Goal: Information Seeking & Learning: Learn about a topic

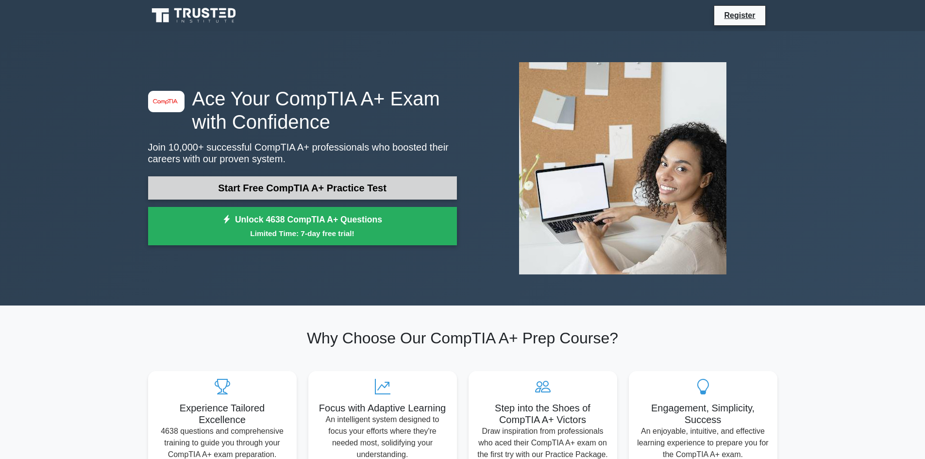
click at [284, 187] on link "Start Free CompTIA A+ Practice Test" at bounding box center [302, 187] width 309 height 23
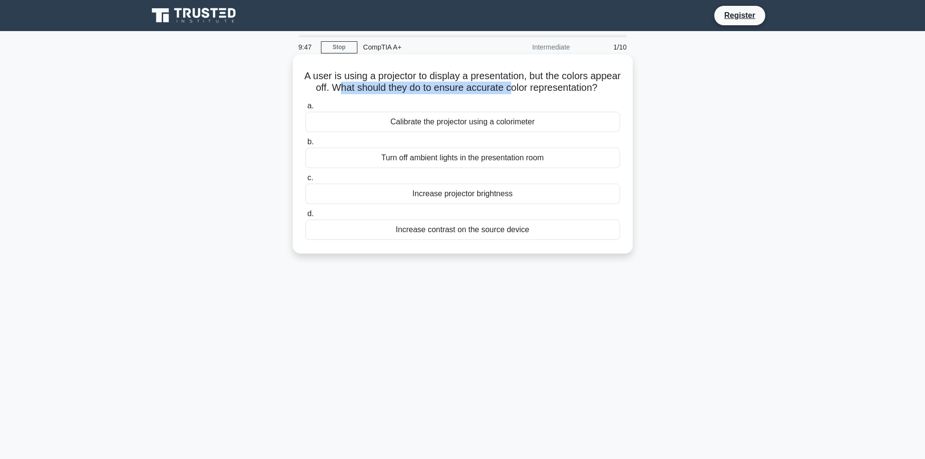
drag, startPoint x: 398, startPoint y: 87, endPoint x: 569, endPoint y: 87, distance: 171.5
click at [569, 87] on h5 "A user is using a projector to display a presentation, but the colors appear of…" at bounding box center [463, 82] width 317 height 24
click at [583, 87] on h5 "A user is using a projector to display a presentation, but the colors appear of…" at bounding box center [463, 82] width 317 height 24
drag, startPoint x: 494, startPoint y: 103, endPoint x: 295, endPoint y: 73, distance: 200.8
click at [295, 73] on div "A user is using a projector to display a presentation, but the colors appear of…" at bounding box center [463, 153] width 340 height 199
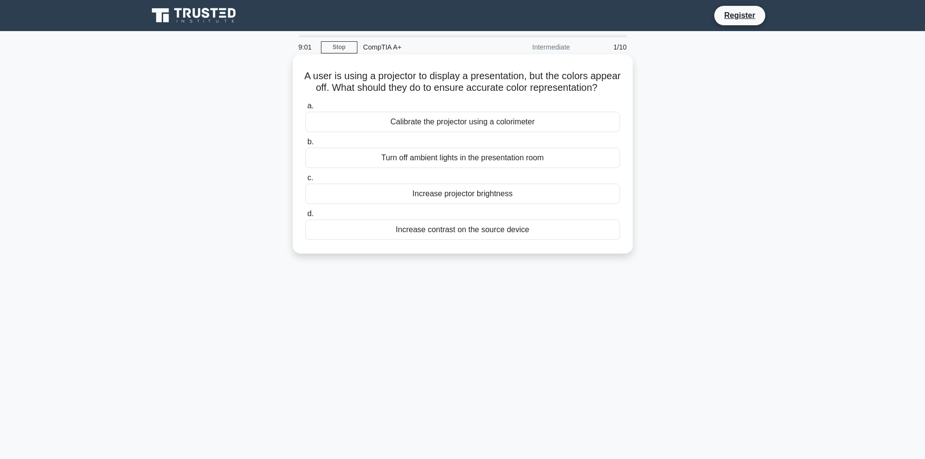
copy h5 "A user is using a projector to display a presentation, but the colors appear of…"
click at [464, 168] on div "Turn off ambient lights in the presentation room" at bounding box center [463, 158] width 315 height 20
click at [306, 145] on input "b. Turn off ambient lights in the presentation room" at bounding box center [306, 142] width 0 height 6
click at [479, 204] on div "Cooler height clearance" at bounding box center [463, 194] width 315 height 20
click at [306, 181] on input "c. Cooler height clearance" at bounding box center [306, 178] width 0 height 6
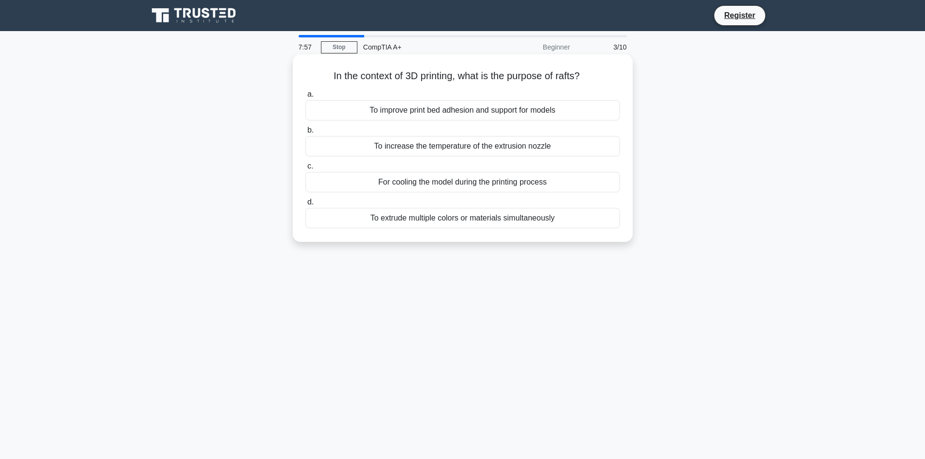
click at [569, 79] on h5 "In the context of 3D printing, what is the purpose of rafts? .spinner_0XTQ{tran…" at bounding box center [463, 76] width 317 height 13
copy h5 "rafts"
click at [596, 91] on label "a. To improve print bed adhesion and support for models" at bounding box center [463, 104] width 315 height 32
click at [306, 91] on input "a. To improve print bed adhesion and support for models" at bounding box center [306, 94] width 0 height 6
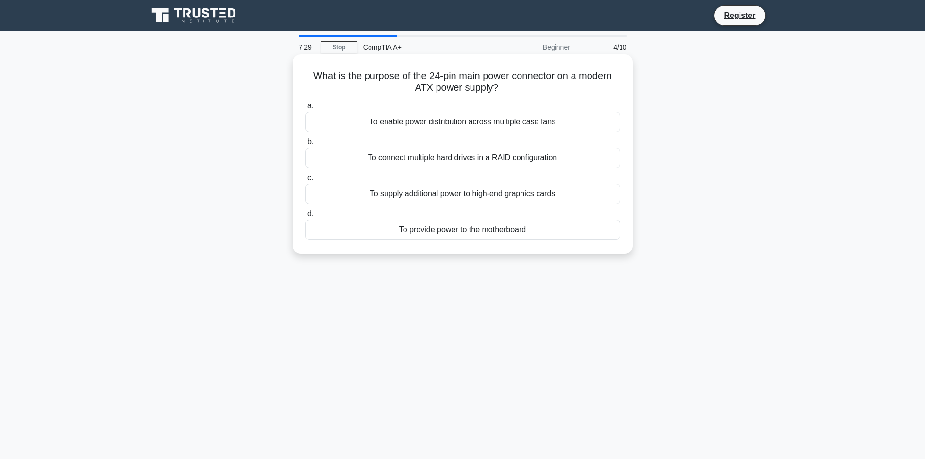
click at [478, 117] on div "To enable power distribution across multiple case fans" at bounding box center [463, 122] width 315 height 20
click at [306, 109] on input "a. To enable power distribution across multiple case fans" at bounding box center [306, 106] width 0 height 6
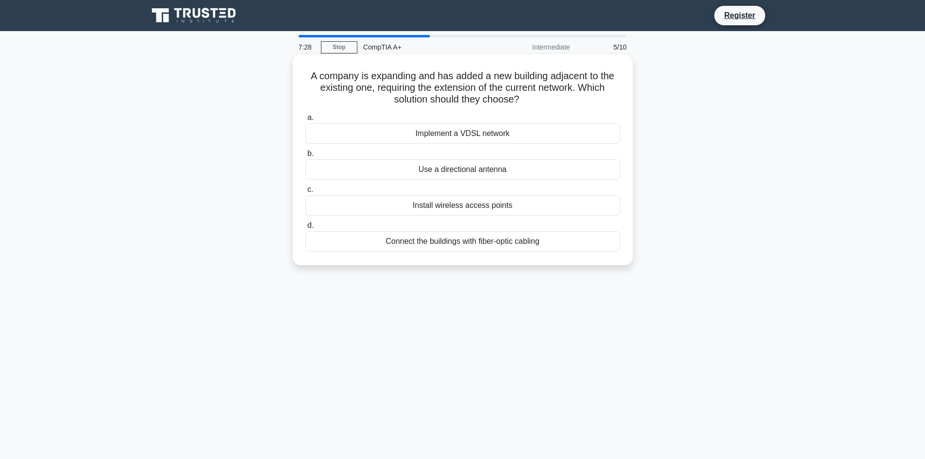
click at [478, 126] on div "Implement a VDSL network" at bounding box center [463, 133] width 315 height 20
click at [306, 121] on input "a. Implement a VDSL network" at bounding box center [306, 118] width 0 height 6
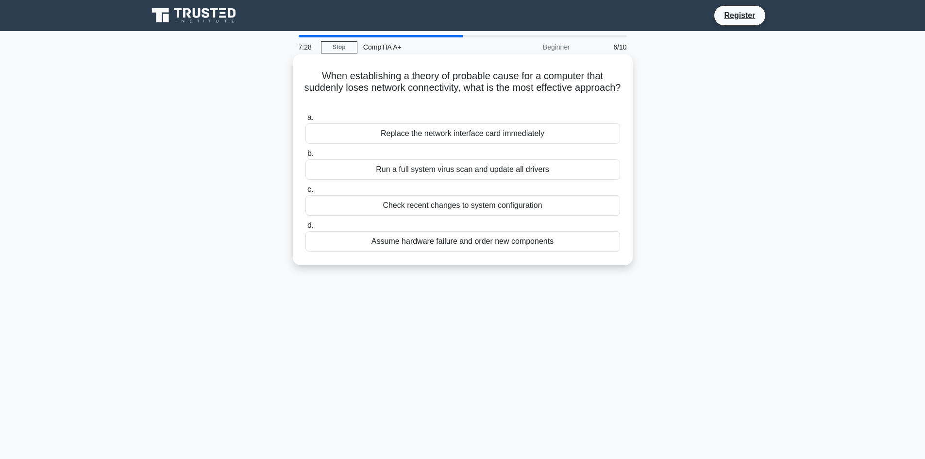
click at [483, 139] on div "Replace the network interface card immediately" at bounding box center [463, 133] width 315 height 20
click at [306, 121] on input "a. Replace the network interface card immediately" at bounding box center [306, 118] width 0 height 6
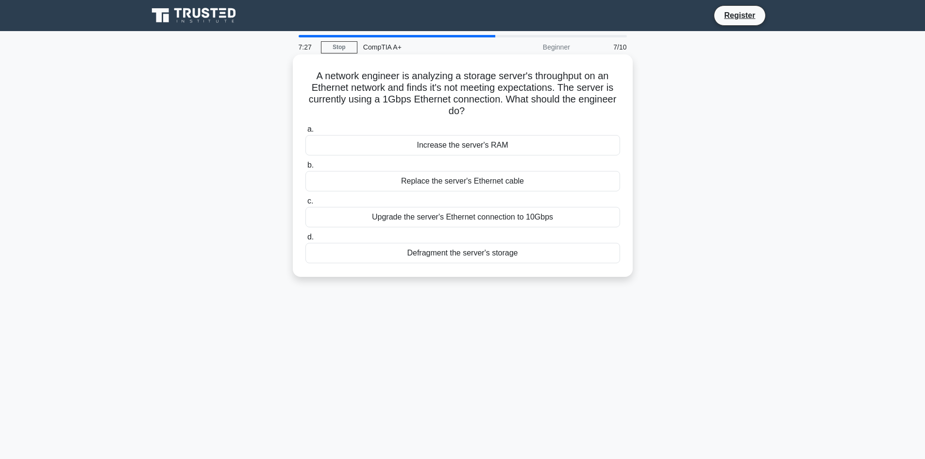
click at [473, 154] on div "Increase the server's RAM" at bounding box center [463, 145] width 315 height 20
click at [306, 133] on input "a. Increase the server's RAM" at bounding box center [306, 129] width 0 height 6
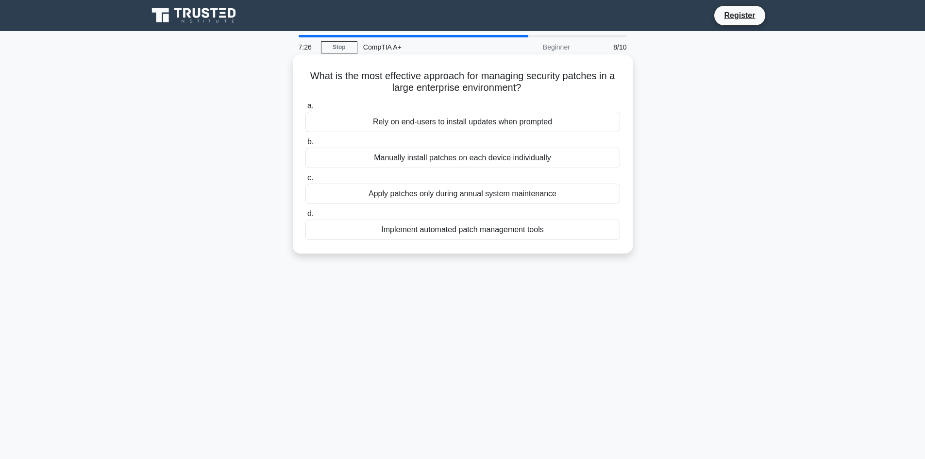
click at [471, 160] on div "Manually install patches on each device individually" at bounding box center [463, 158] width 315 height 20
click at [306, 145] on input "b. Manually install patches on each device individually" at bounding box center [306, 142] width 0 height 6
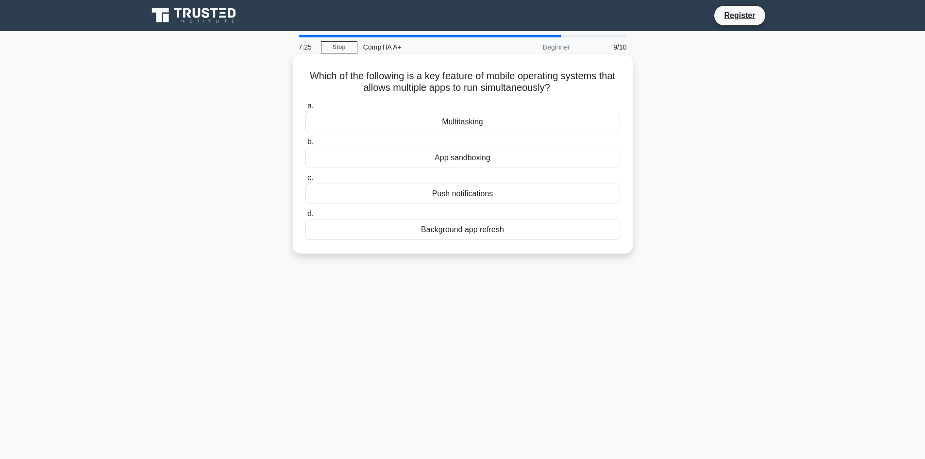
click at [488, 123] on div "Multitasking" at bounding box center [463, 122] width 315 height 20
click at [306, 109] on input "a. Multitasking" at bounding box center [306, 106] width 0 height 6
click at [477, 156] on div "Platen roller assembly" at bounding box center [463, 158] width 315 height 20
click at [306, 145] on input "b. Platen roller assembly" at bounding box center [306, 142] width 0 height 6
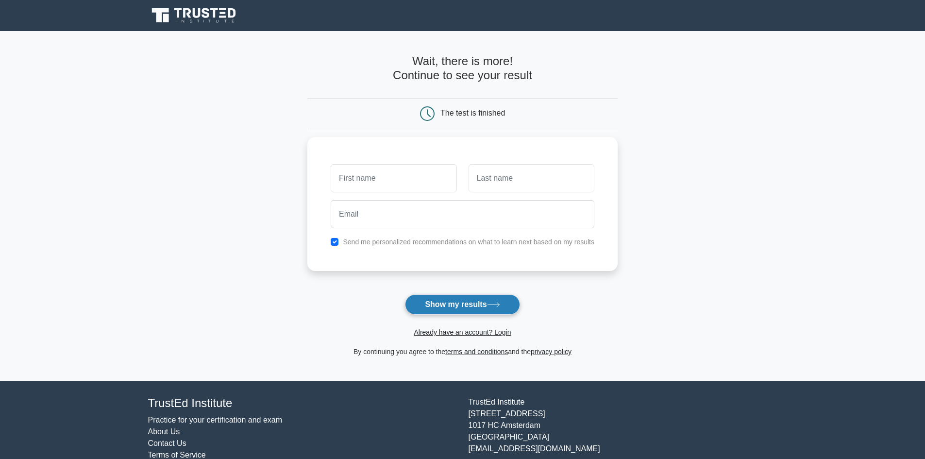
click at [467, 301] on button "Show my results" at bounding box center [462, 304] width 115 height 20
type input "dashgka"
click at [529, 186] on input "text" at bounding box center [532, 176] width 126 height 28
type input "af"
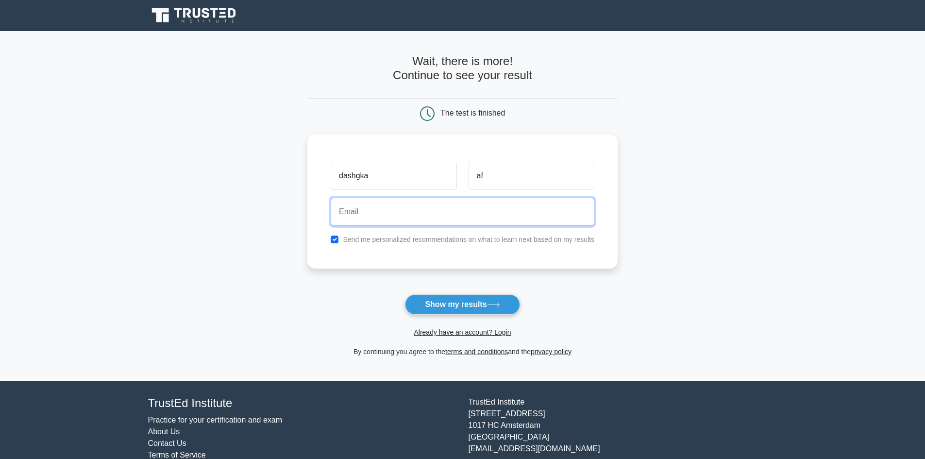
click at [368, 205] on input "email" at bounding box center [463, 212] width 264 height 28
type input "bdashnym228@gmail.com"
click at [405, 294] on button "Show my results" at bounding box center [462, 304] width 115 height 20
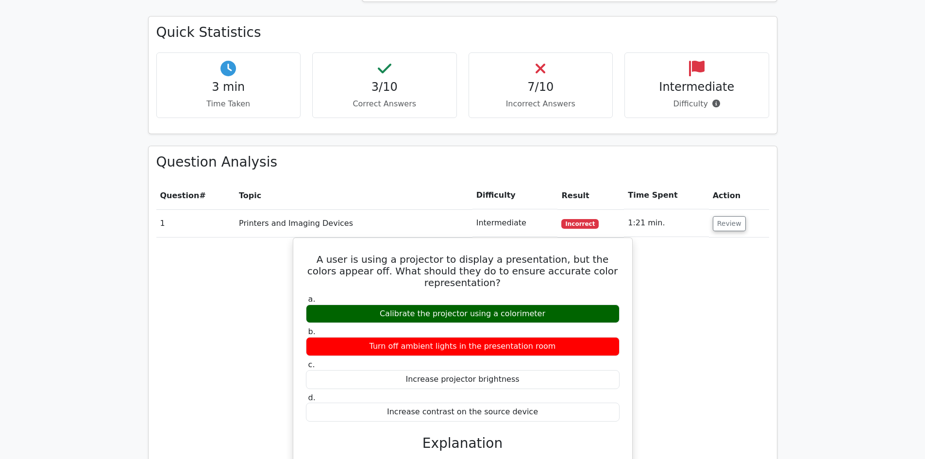
scroll to position [729, 0]
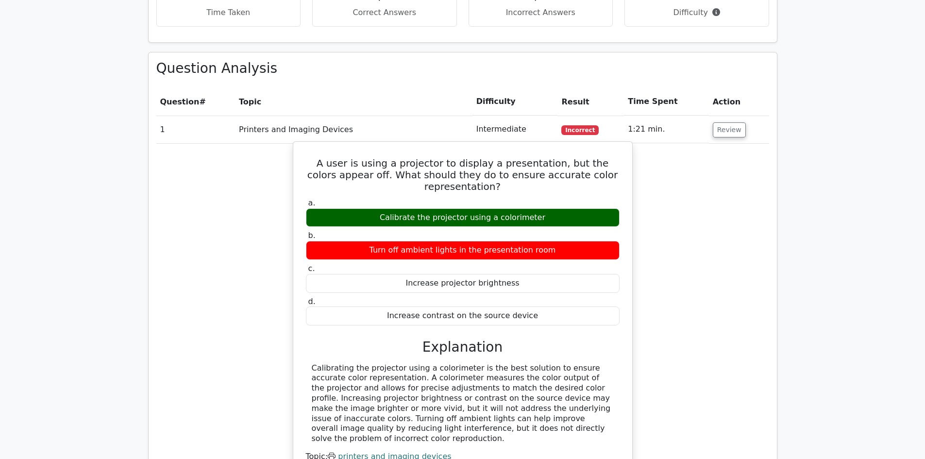
drag, startPoint x: 384, startPoint y: 191, endPoint x: 538, endPoint y: 190, distance: 154.0
click at [538, 208] on div "Calibrate the projector using a colorimeter" at bounding box center [463, 217] width 314 height 19
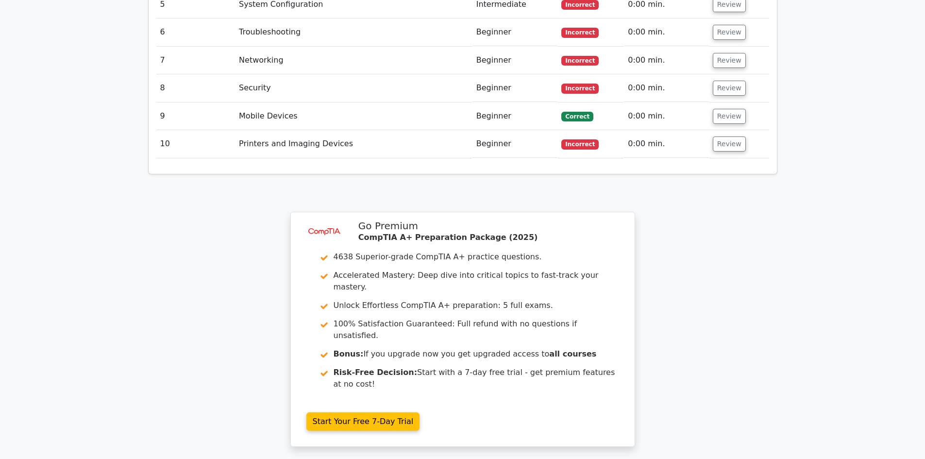
scroll to position [1117, 0]
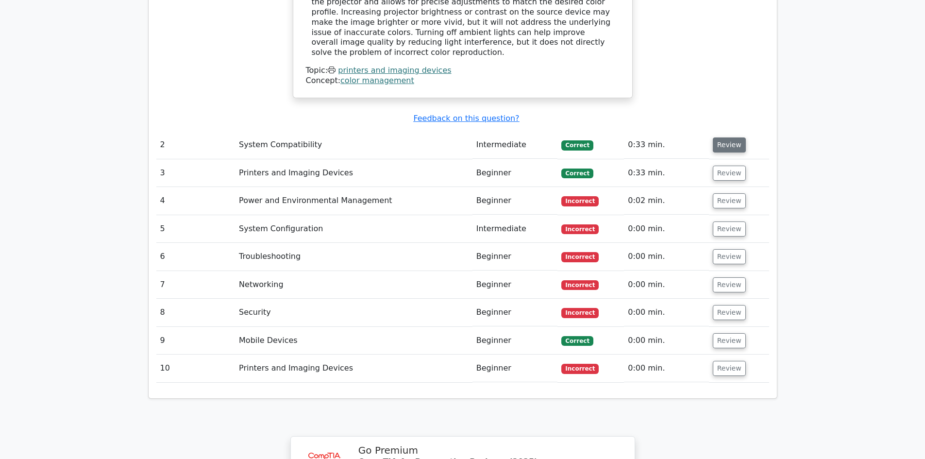
click at [721, 137] on button "Review" at bounding box center [729, 144] width 33 height 15
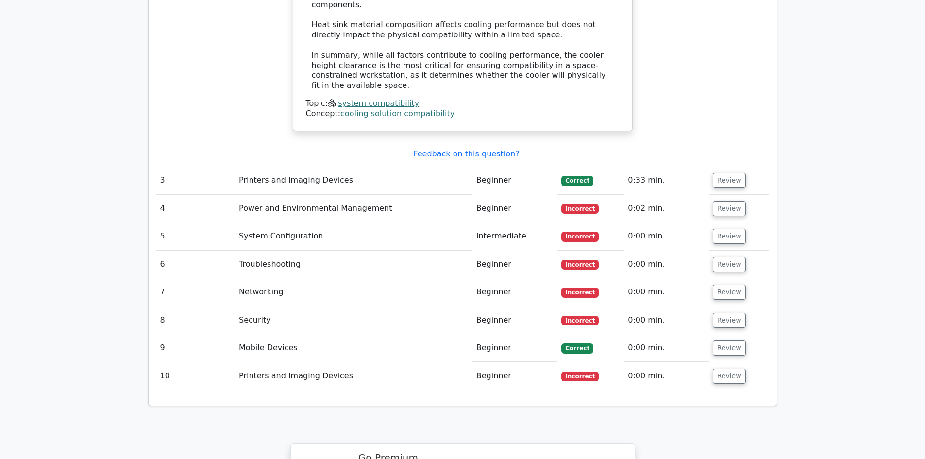
scroll to position [1652, 0]
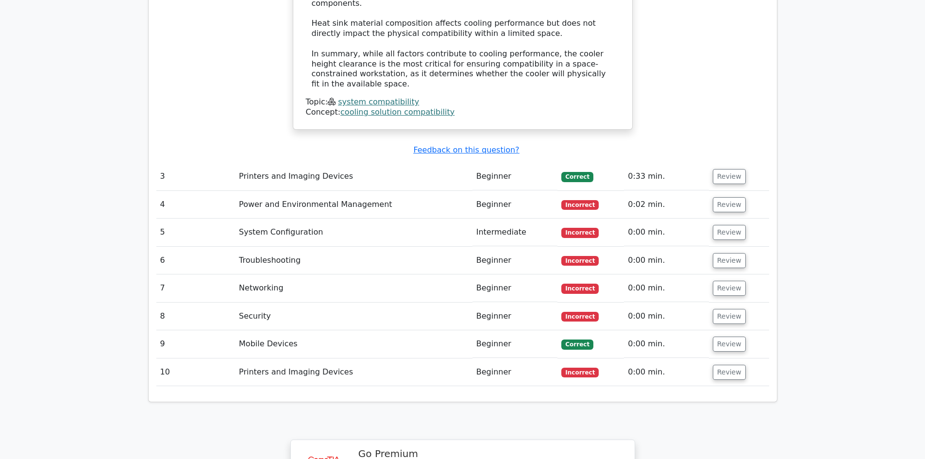
click at [640, 163] on td "0:33 min." at bounding box center [666, 177] width 85 height 28
click at [644, 163] on td "0:33 min." at bounding box center [666, 177] width 85 height 28
click at [732, 169] on button "Review" at bounding box center [729, 176] width 33 height 15
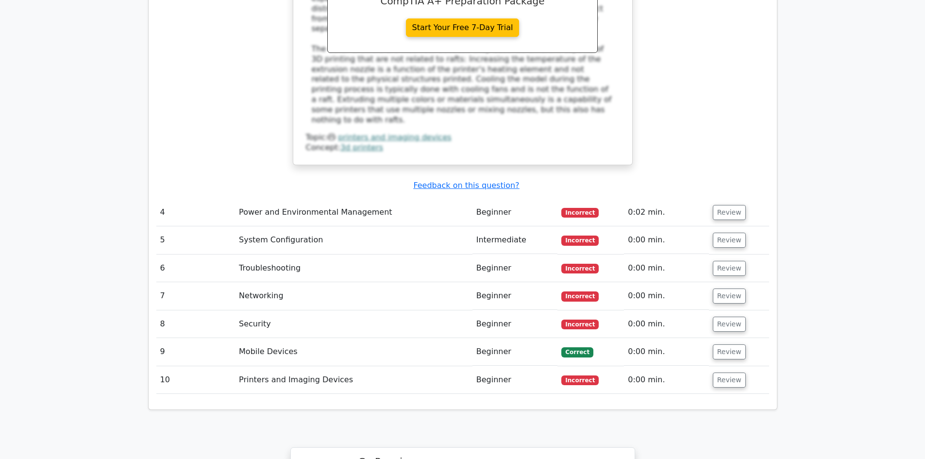
scroll to position [2089, 0]
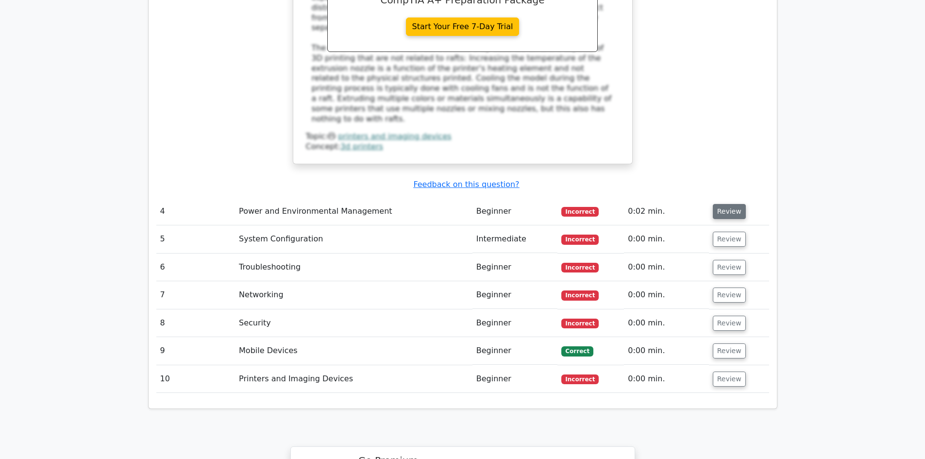
click at [719, 204] on button "Review" at bounding box center [729, 211] width 33 height 15
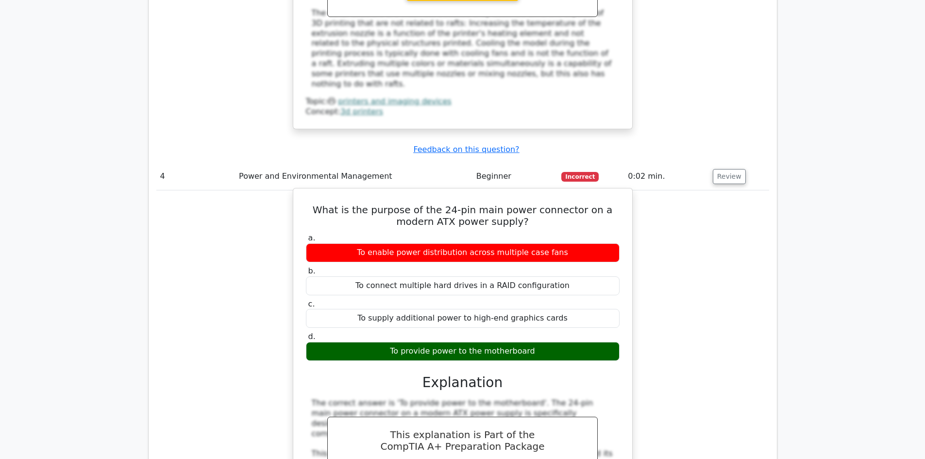
scroll to position [2186, 0]
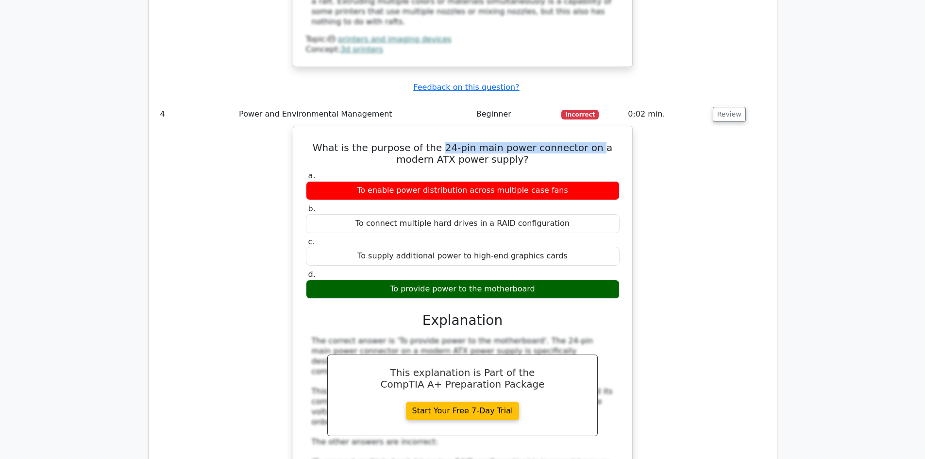
drag, startPoint x: 466, startPoint y: 68, endPoint x: 596, endPoint y: 66, distance: 129.7
click at [596, 142] on h5 "What is the purpose of the 24-pin main power connector on a modern ATX power su…" at bounding box center [463, 153] width 316 height 23
drag, startPoint x: 442, startPoint y: 83, endPoint x: 456, endPoint y: 79, distance: 14.3
click at [456, 142] on h5 "What is the purpose of the 24-pin main power connector on a modern ATX power su…" at bounding box center [463, 153] width 316 height 23
click at [451, 142] on h5 "What is the purpose of the 24-pin main power connector on a modern ATX power su…" at bounding box center [463, 153] width 316 height 23
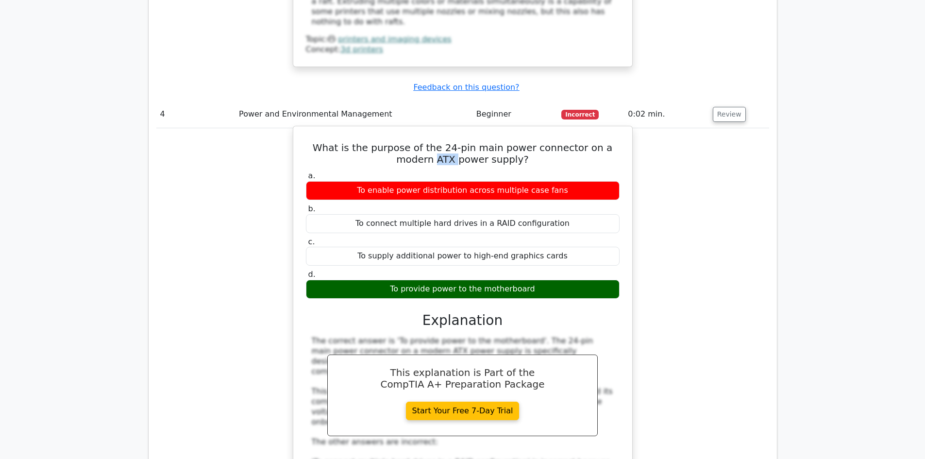
click at [451, 142] on h5 "What is the purpose of the 24-pin main power connector on a modern ATX power su…" at bounding box center [463, 153] width 316 height 23
click at [468, 142] on h5 "What is the purpose of the 24-pin main power connector on a modern ATX power su…" at bounding box center [463, 153] width 316 height 23
click at [448, 142] on h5 "What is the purpose of the 24-pin main power connector on a modern ATX power su…" at bounding box center [463, 153] width 316 height 23
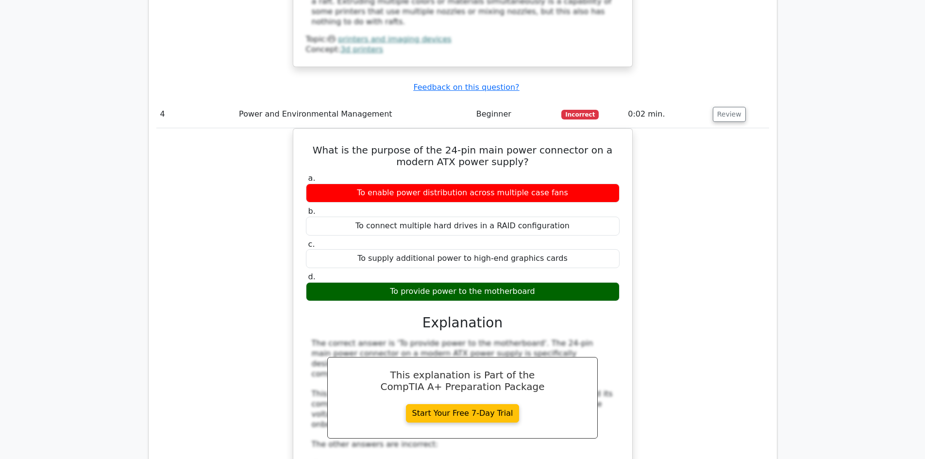
click at [185, 128] on div "What is the purpose of the 24-pin main power connector on a modern ATX power su…" at bounding box center [462, 380] width 613 height 505
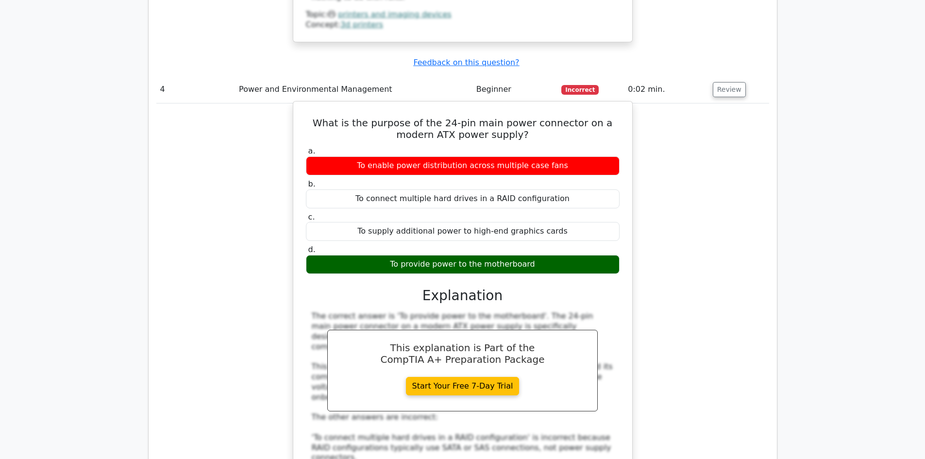
scroll to position [2235, 0]
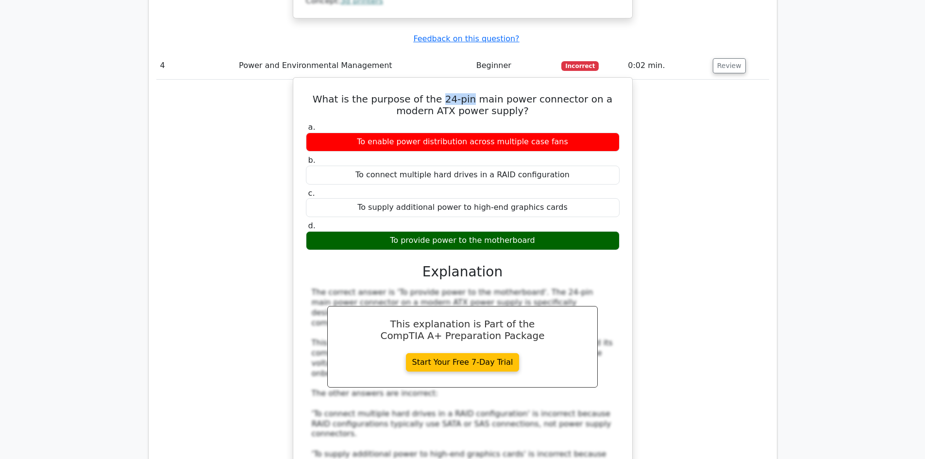
drag, startPoint x: 447, startPoint y: 20, endPoint x: 473, endPoint y: 16, distance: 26.1
click at [473, 82] on div "What is the purpose of the 24-pin main power connector on a modern ATX power su…" at bounding box center [462, 324] width 331 height 484
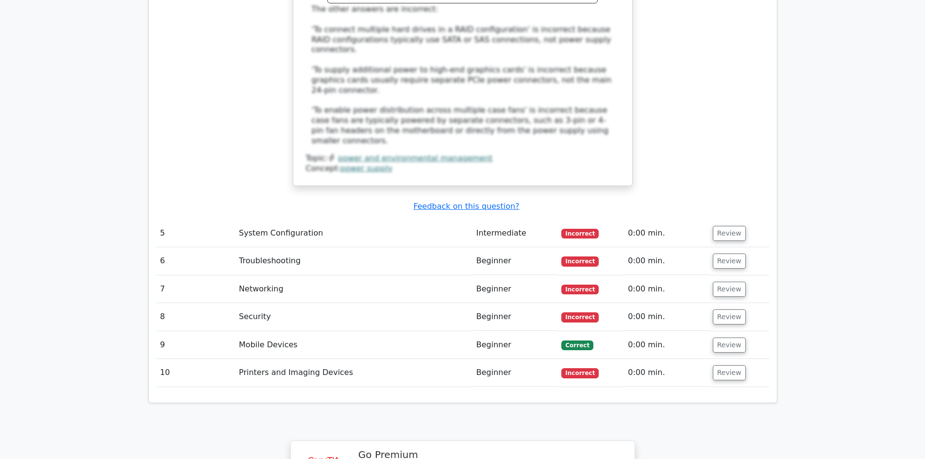
scroll to position [2623, 0]
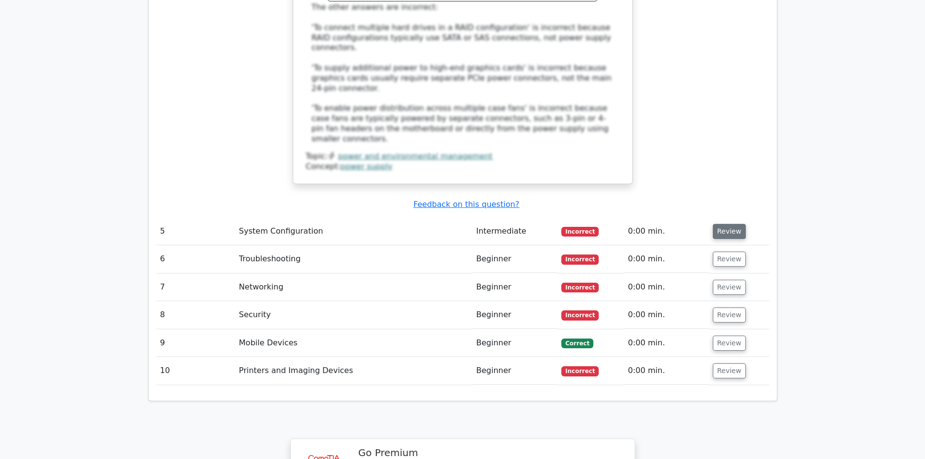
click at [721, 224] on button "Review" at bounding box center [729, 231] width 33 height 15
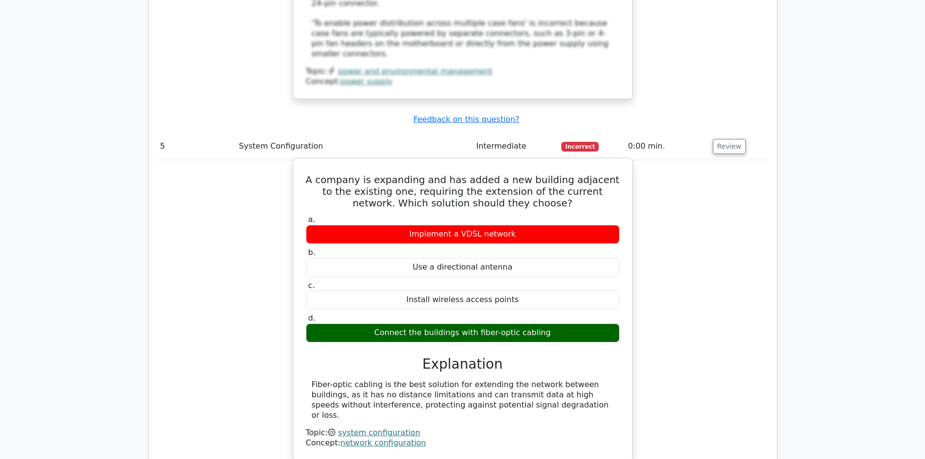
scroll to position [2721, 0]
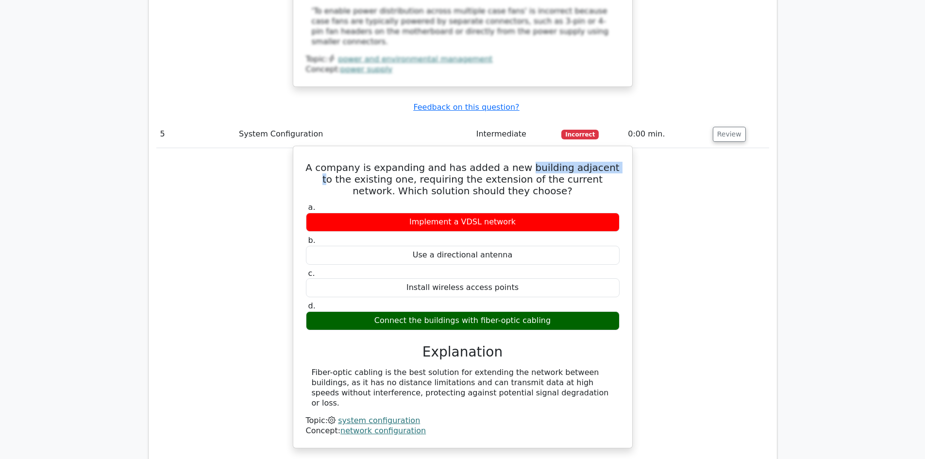
drag, startPoint x: 526, startPoint y: 77, endPoint x: 608, endPoint y: 72, distance: 82.7
click at [608, 162] on h5 "A company is expanding and has added a new building adjacent to the existing on…" at bounding box center [463, 179] width 316 height 35
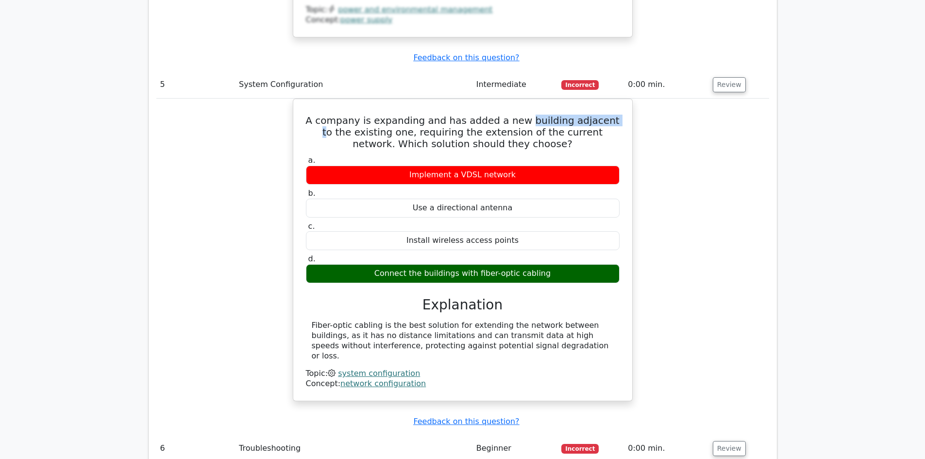
scroll to position [3061, 0]
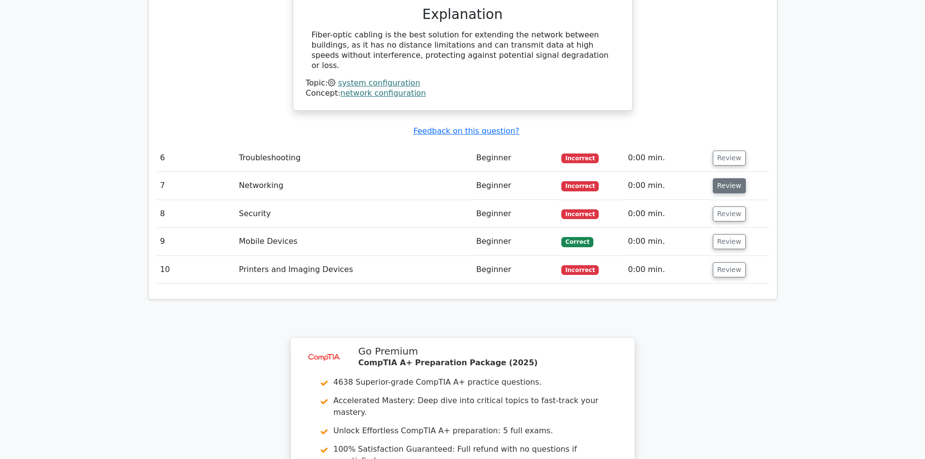
click at [720, 178] on button "Review" at bounding box center [729, 185] width 33 height 15
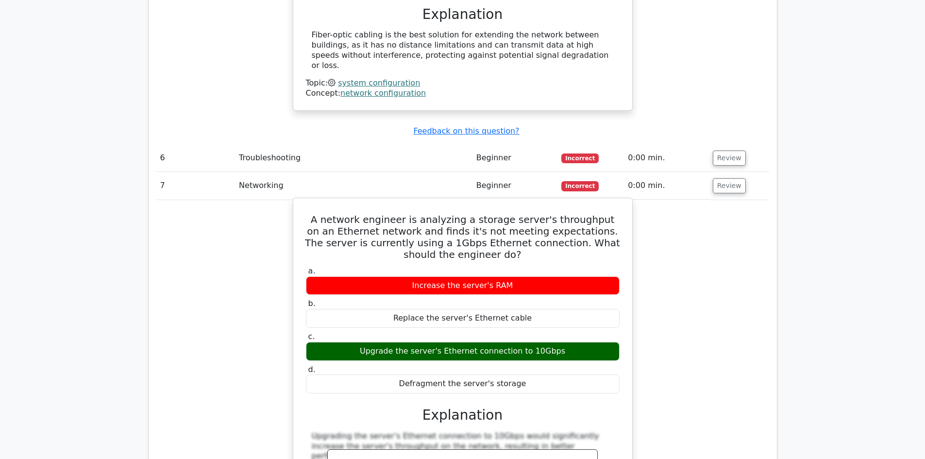
scroll to position [3109, 0]
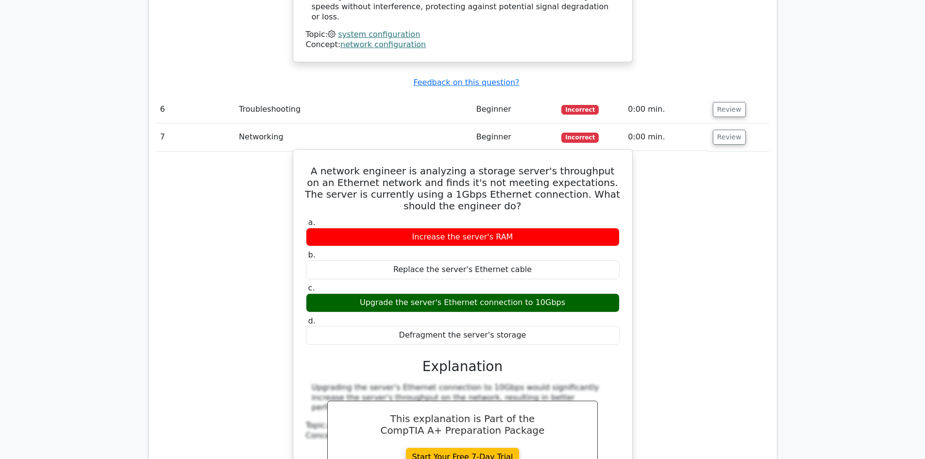
click at [481, 293] on div "Upgrade the server's Ethernet connection to 10Gbps" at bounding box center [463, 302] width 314 height 19
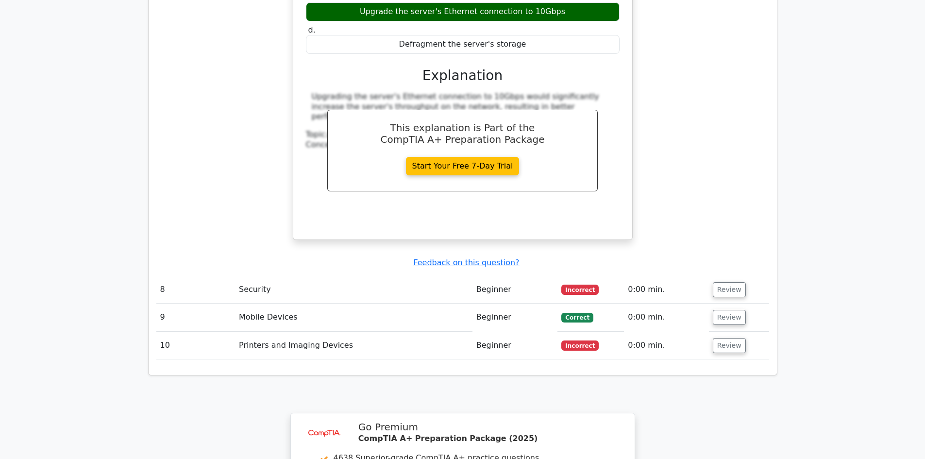
scroll to position [3401, 0]
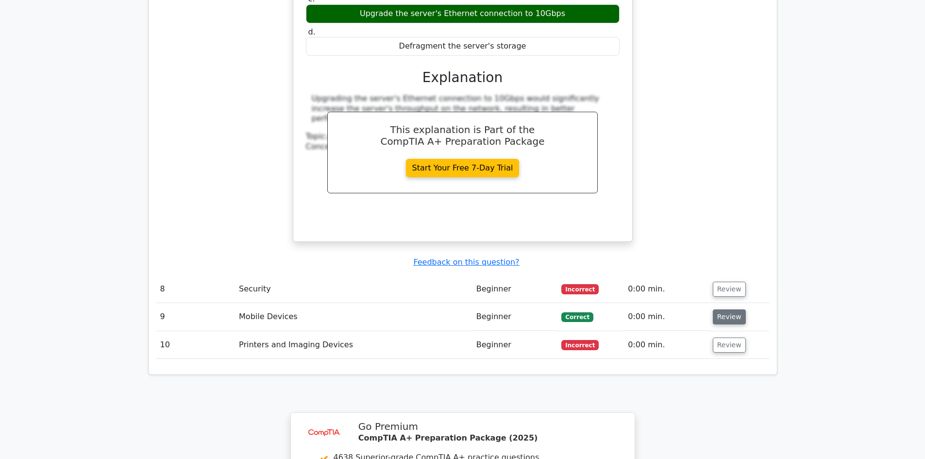
click at [726, 309] on button "Review" at bounding box center [729, 316] width 33 height 15
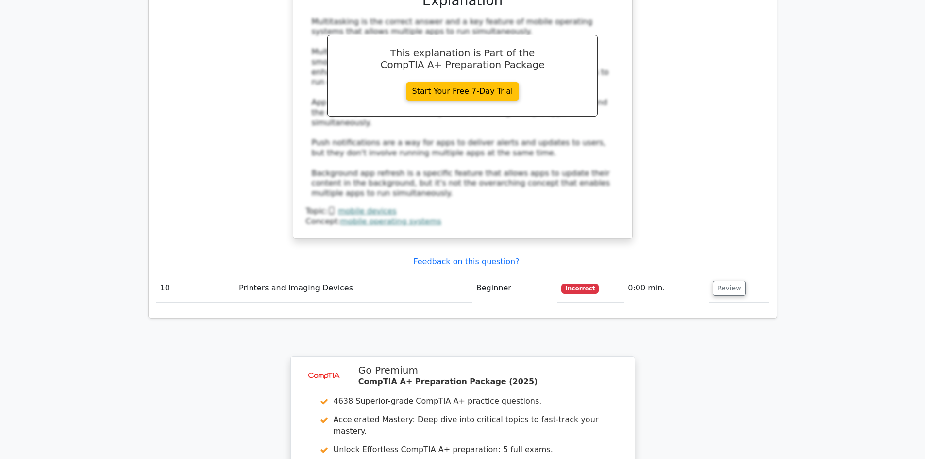
scroll to position [3935, 0]
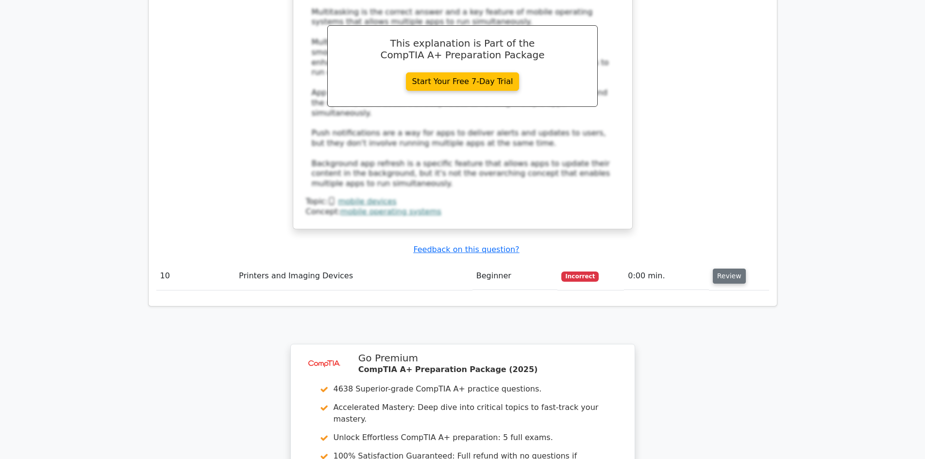
click at [725, 269] on button "Review" at bounding box center [729, 276] width 33 height 15
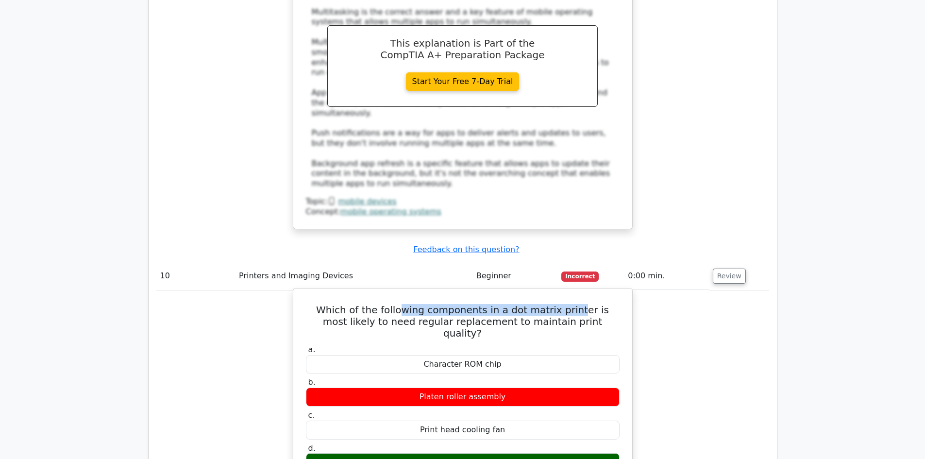
drag, startPoint x: 399, startPoint y: 187, endPoint x: 567, endPoint y: 172, distance: 169.2
click at [528, 304] on h5 "Which of the following components in a dot matrix printer is most likely to nee…" at bounding box center [463, 321] width 316 height 35
click at [523, 304] on h5 "Which of the following components in a dot matrix printer is most likely to nee…" at bounding box center [463, 321] width 316 height 35
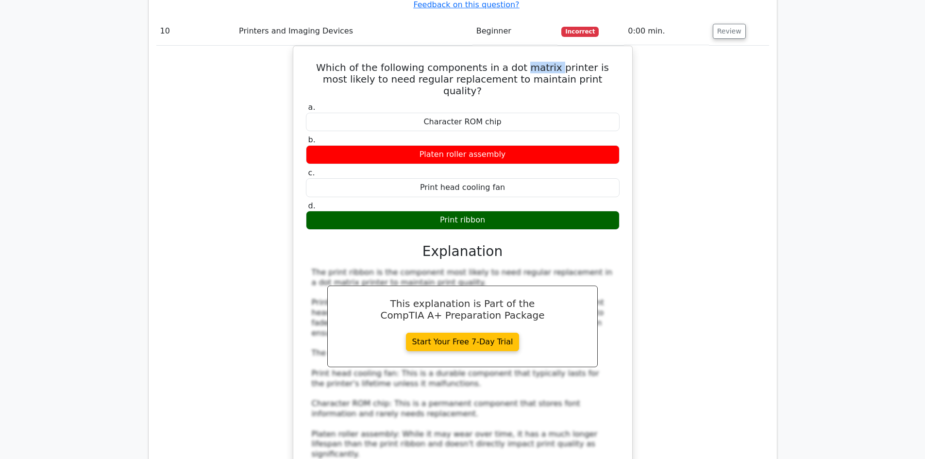
scroll to position [4178, 0]
